Goal: Task Accomplishment & Management: Manage account settings

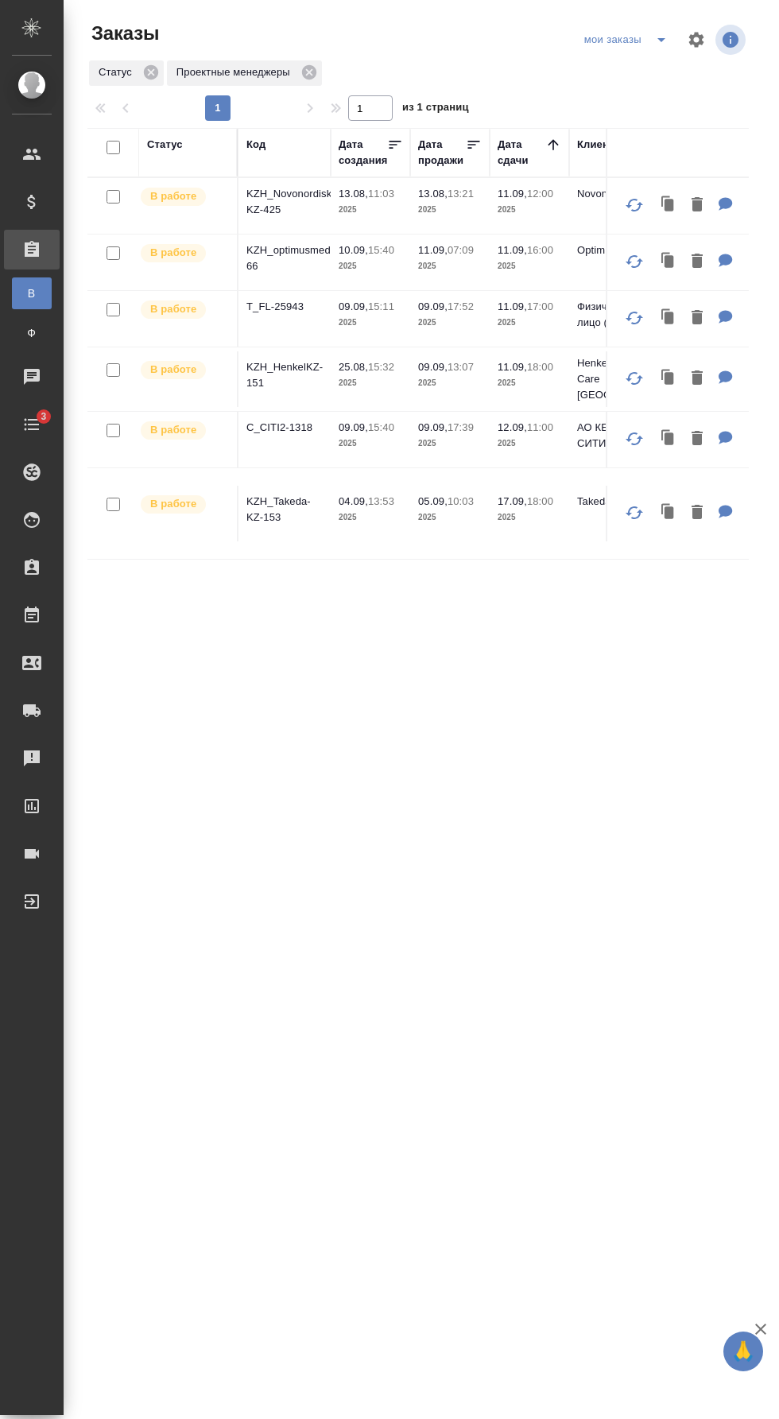
click at [664, 33] on icon "split button" at bounding box center [661, 39] width 19 height 19
click at [662, 70] on li "заказы команды" at bounding box center [627, 71] width 112 height 25
